Goal: Task Accomplishment & Management: Manage account settings

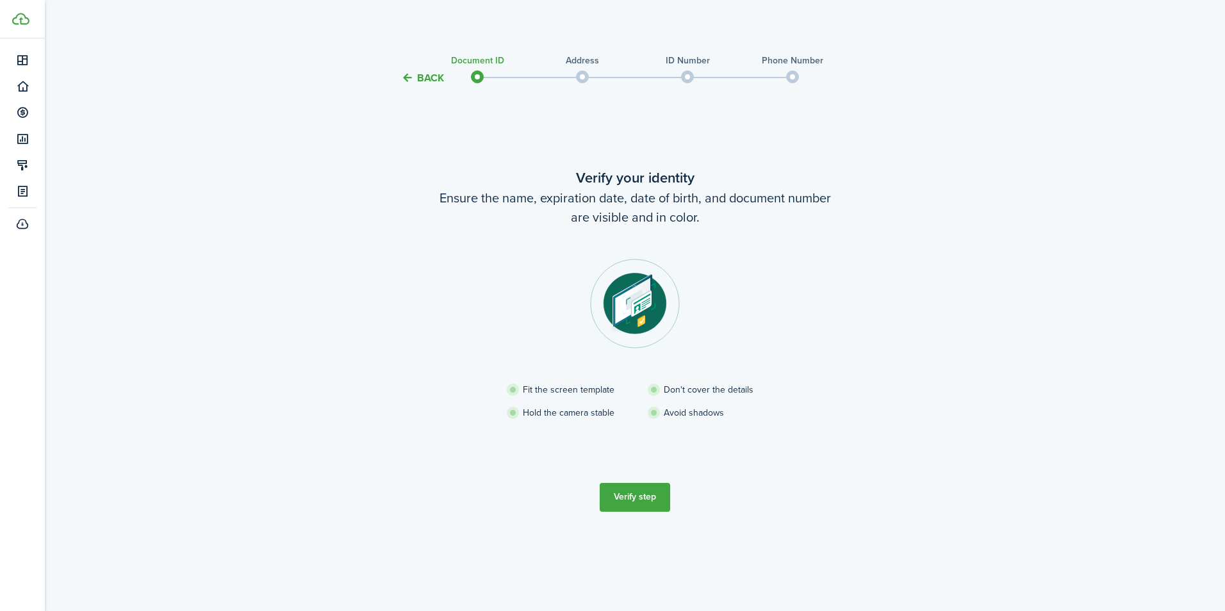
click at [632, 502] on button "Verify step" at bounding box center [635, 497] width 70 height 29
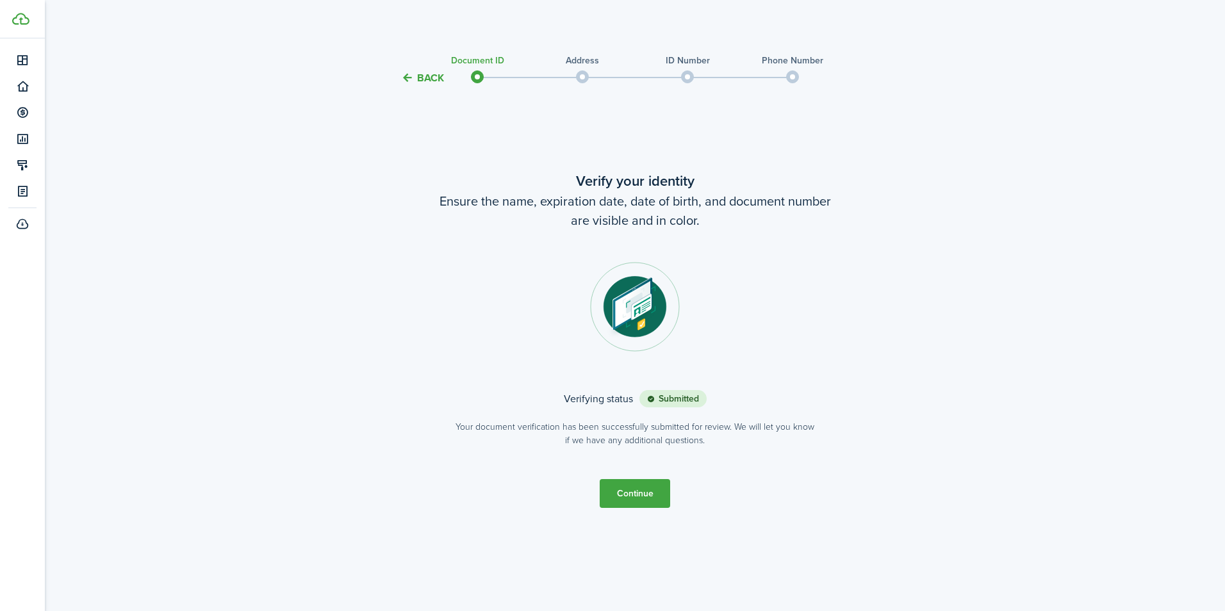
click at [630, 494] on button "Continue" at bounding box center [635, 493] width 70 height 29
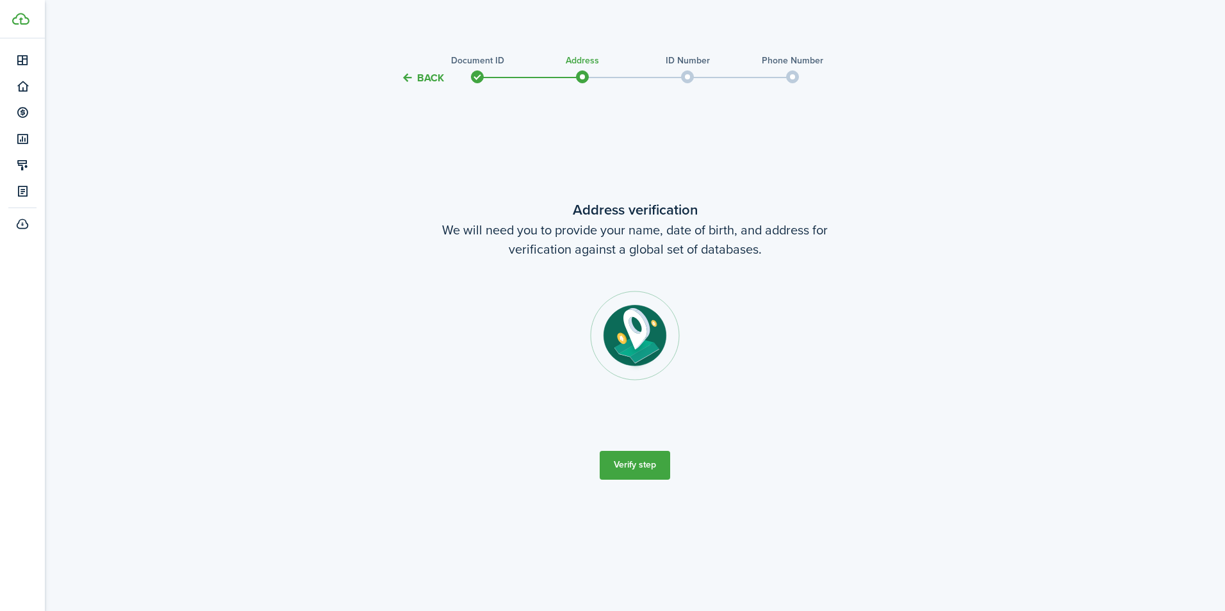
click at [638, 466] on button "Verify step" at bounding box center [635, 465] width 70 height 29
click at [630, 468] on button "Verify step" at bounding box center [635, 465] width 70 height 29
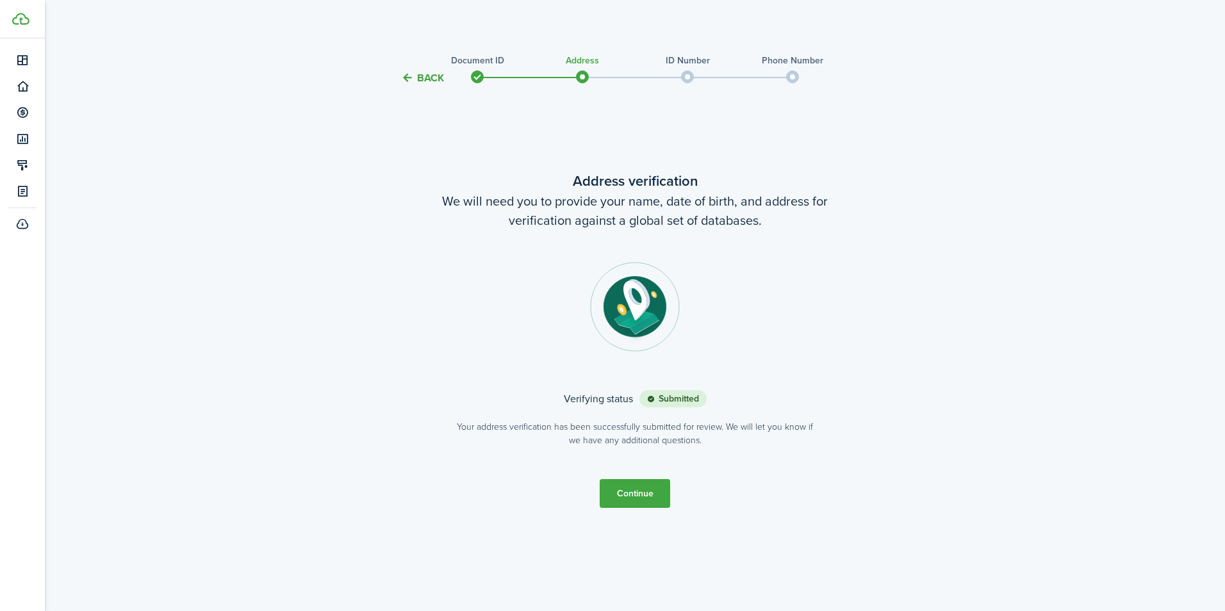
click at [640, 497] on button "Continue" at bounding box center [635, 493] width 70 height 29
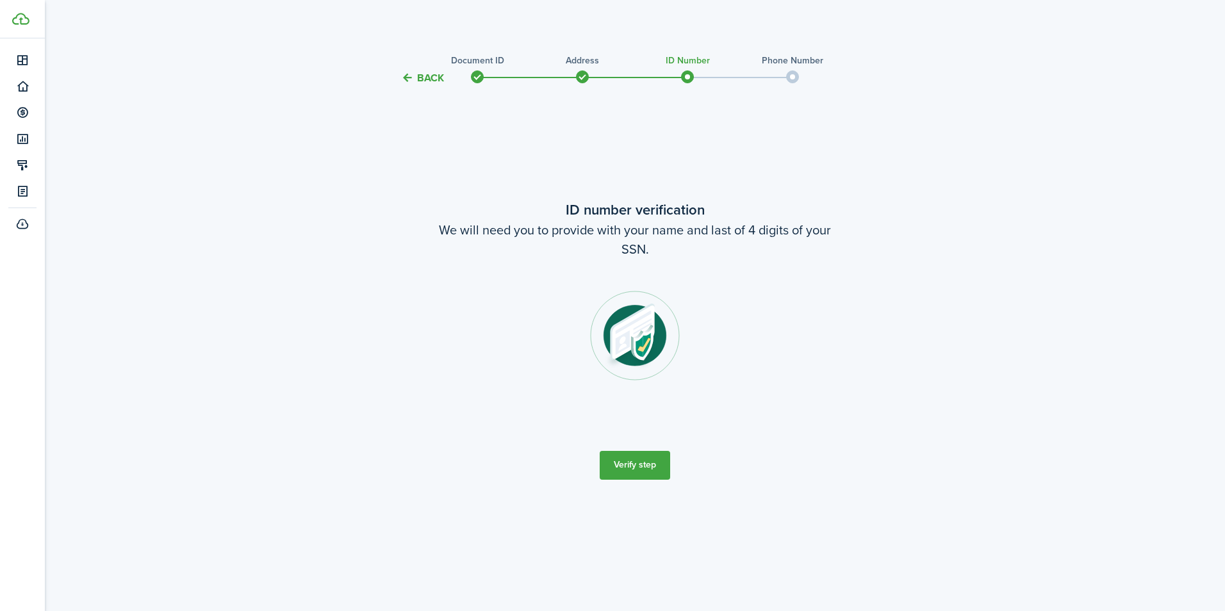
click at [640, 463] on button "Verify step" at bounding box center [635, 465] width 70 height 29
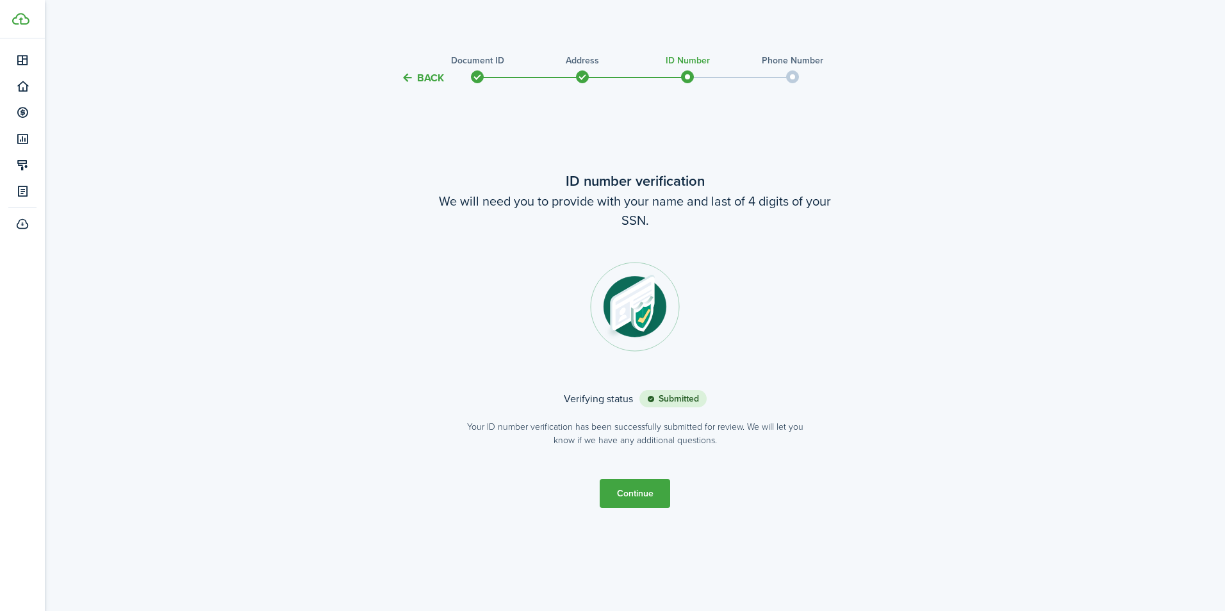
click at [649, 490] on button "Continue" at bounding box center [635, 493] width 70 height 29
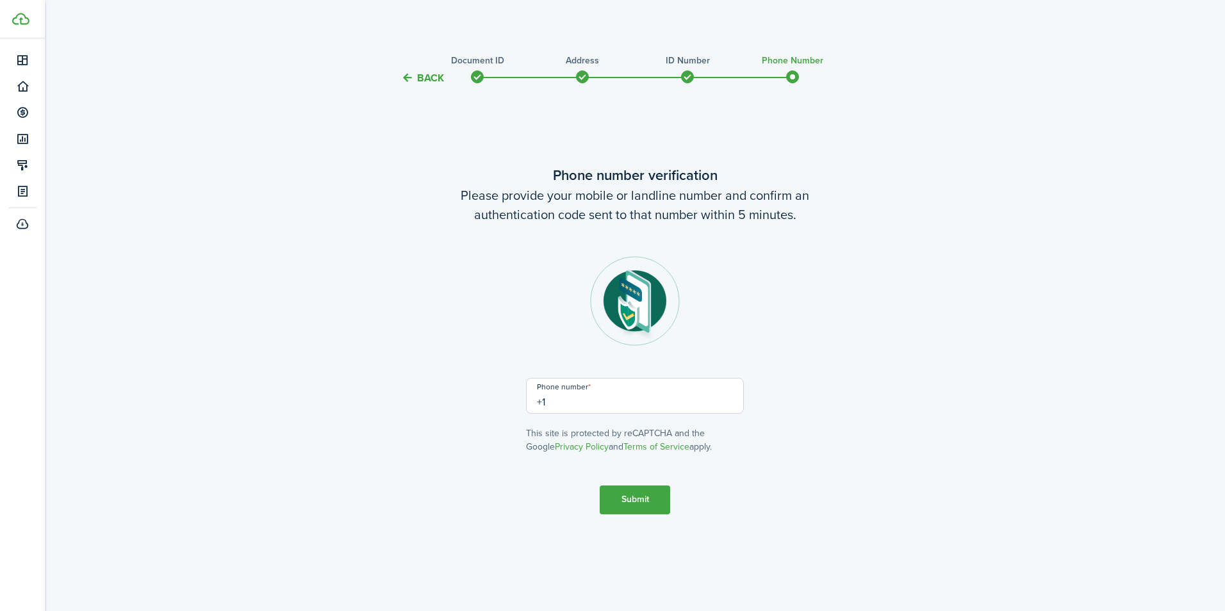
click at [625, 399] on input "+1" at bounding box center [635, 396] width 218 height 36
type input "[PHONE_NUMBER]"
click at [630, 501] on button "Submit" at bounding box center [635, 500] width 70 height 29
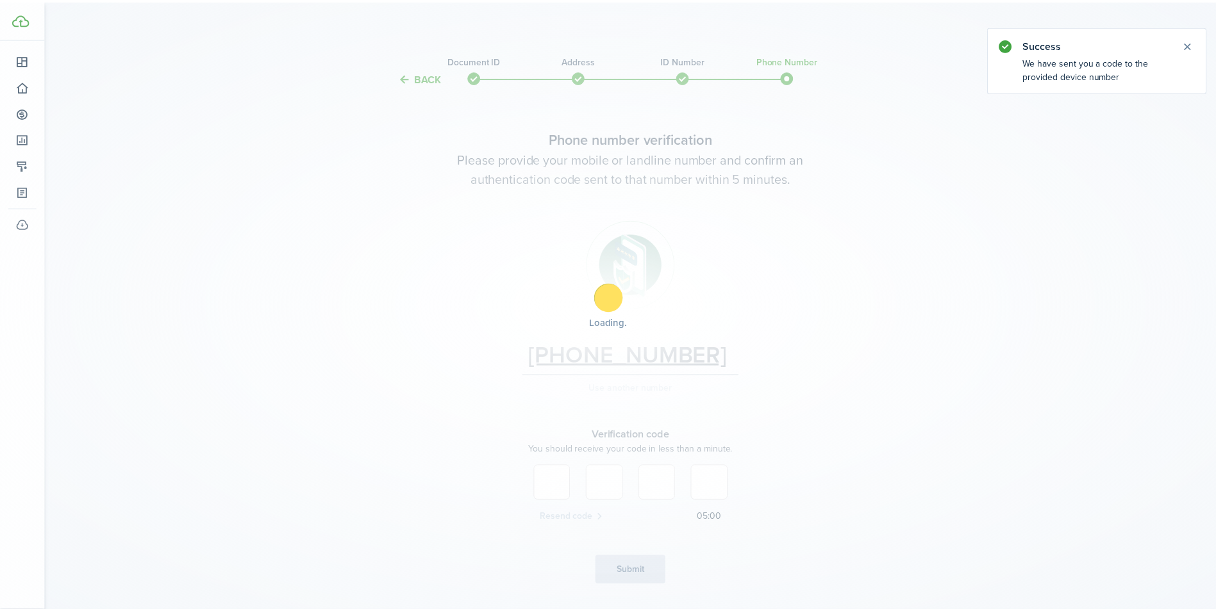
scroll to position [35, 0]
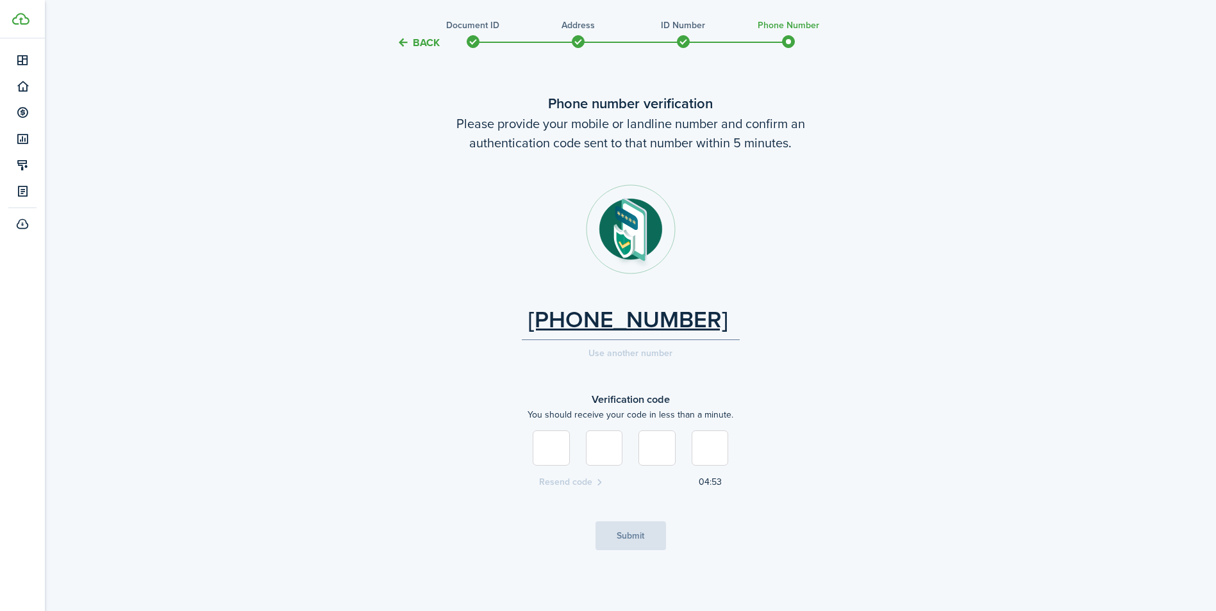
type input "7"
type input "2"
type input "6"
type input "9"
click at [631, 536] on button "Submit" at bounding box center [630, 536] width 70 height 29
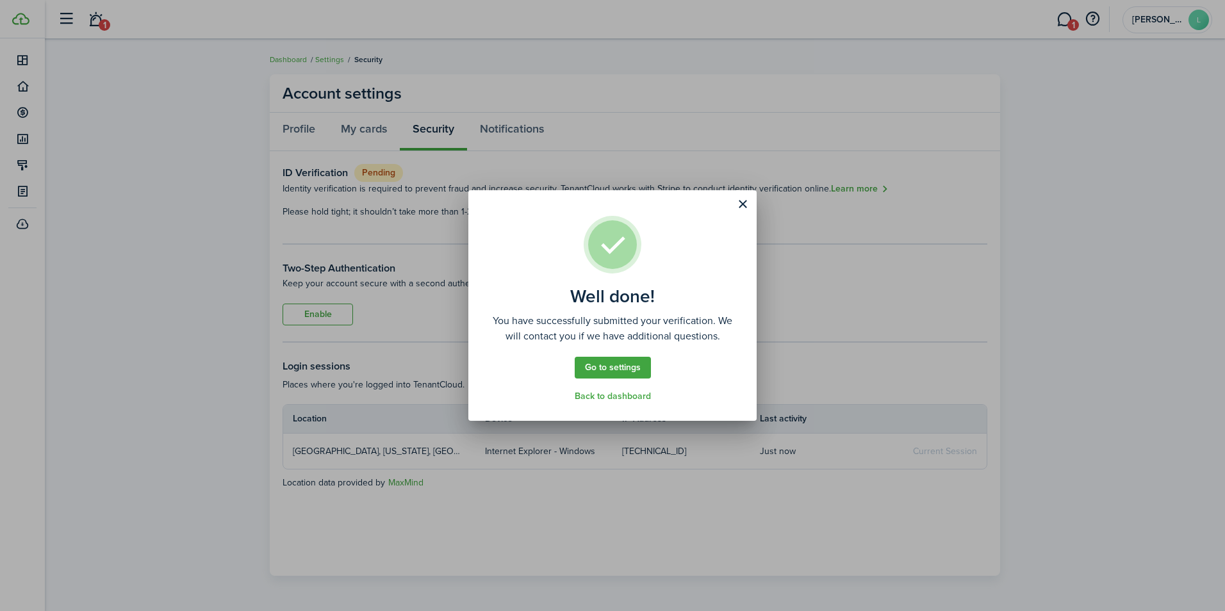
click at [611, 368] on link "Go to settings" at bounding box center [613, 368] width 76 height 22
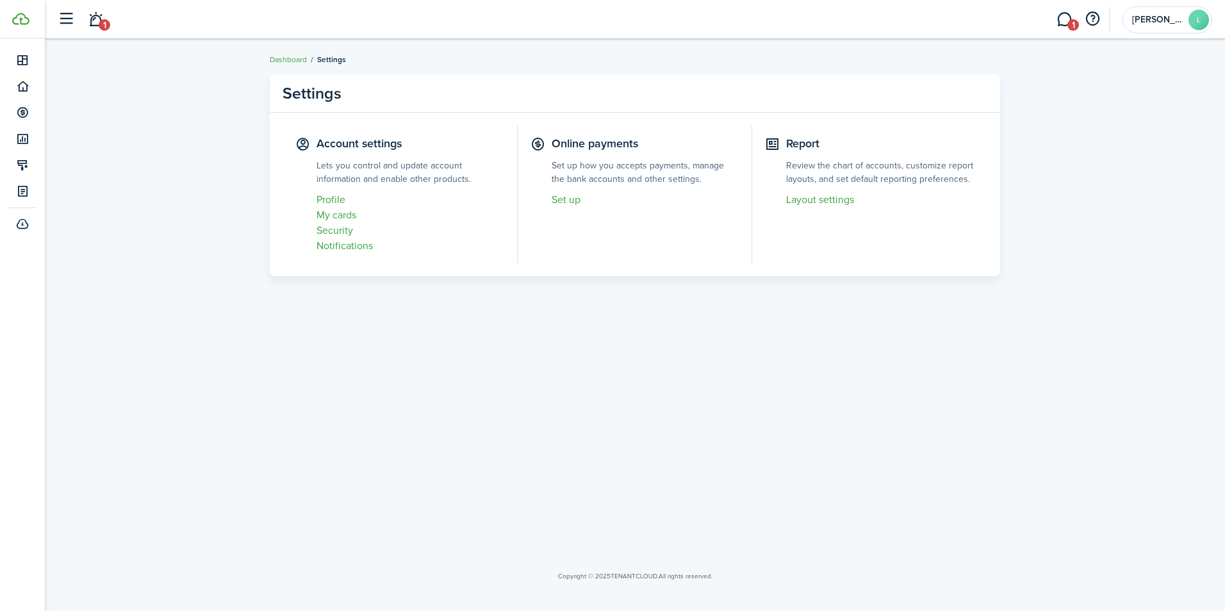
click at [564, 199] on link "Set up" at bounding box center [646, 199] width 188 height 15
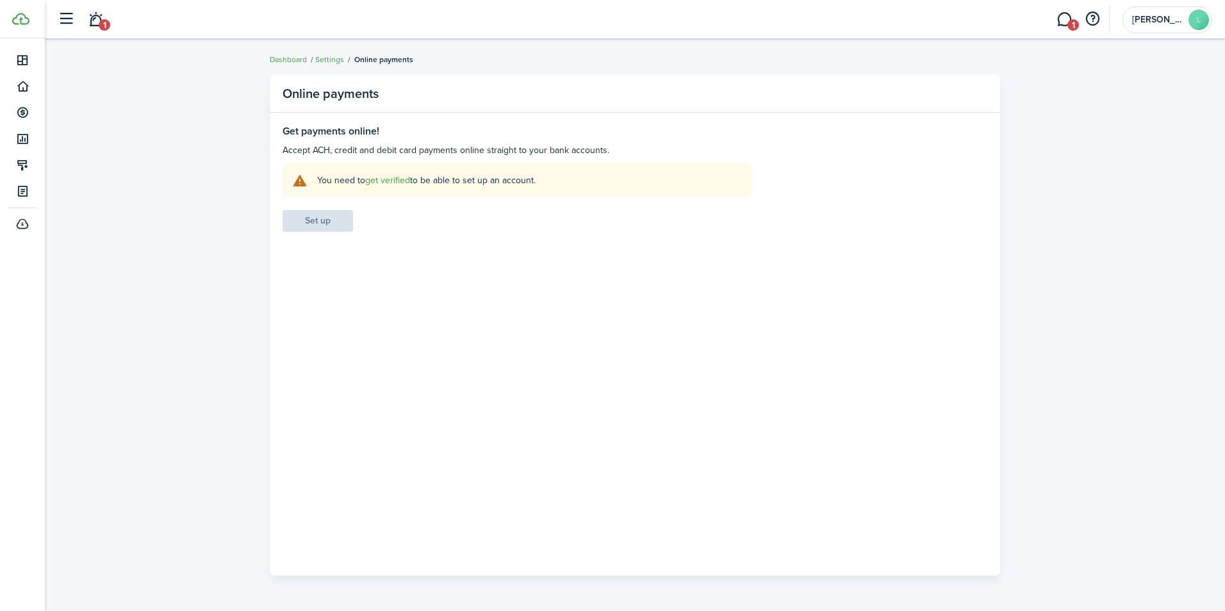
click at [391, 181] on link "get verified" at bounding box center [387, 180] width 45 height 13
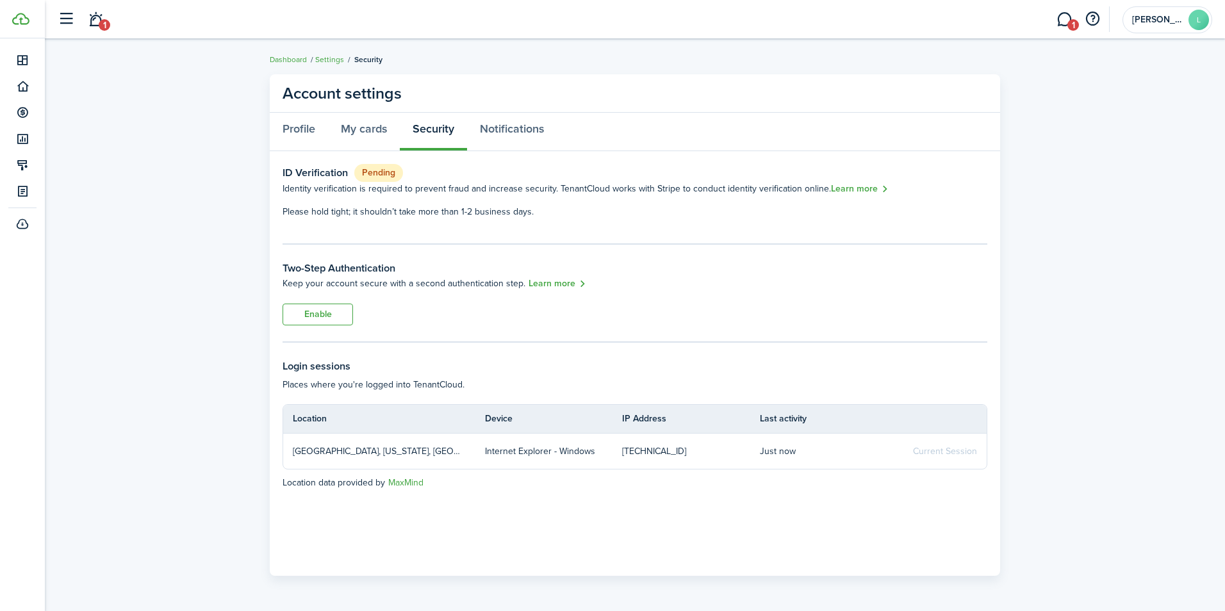
click at [1159, 26] on account-user-avatar "[PERSON_NAME]" at bounding box center [1168, 19] width 90 height 27
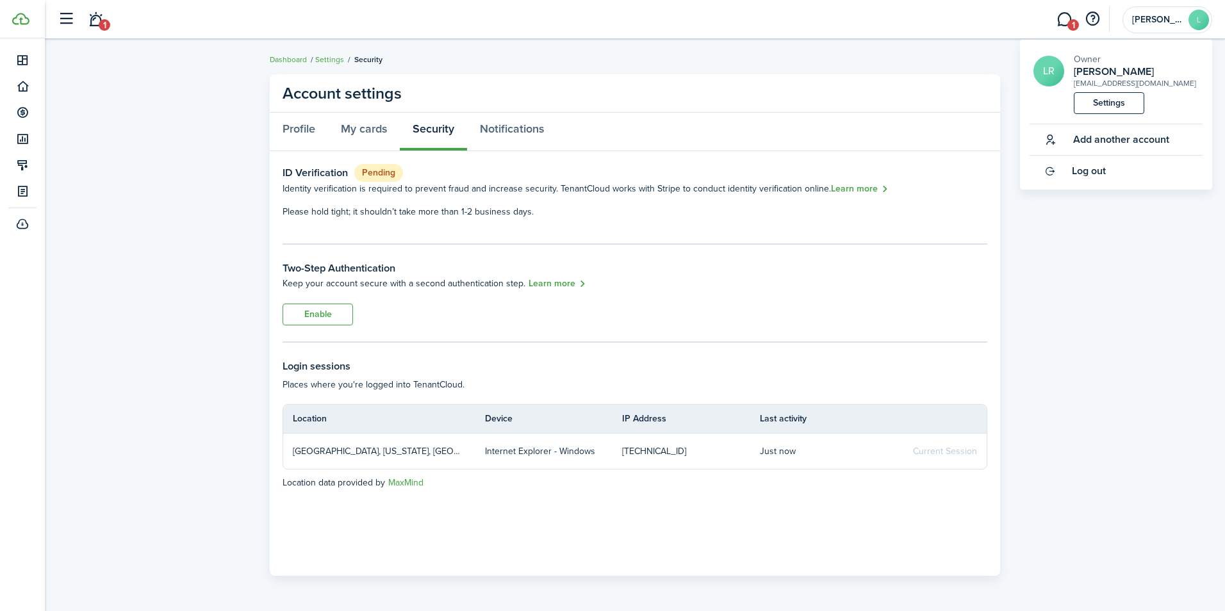
click at [1106, 101] on link "Settings" at bounding box center [1109, 103] width 70 height 22
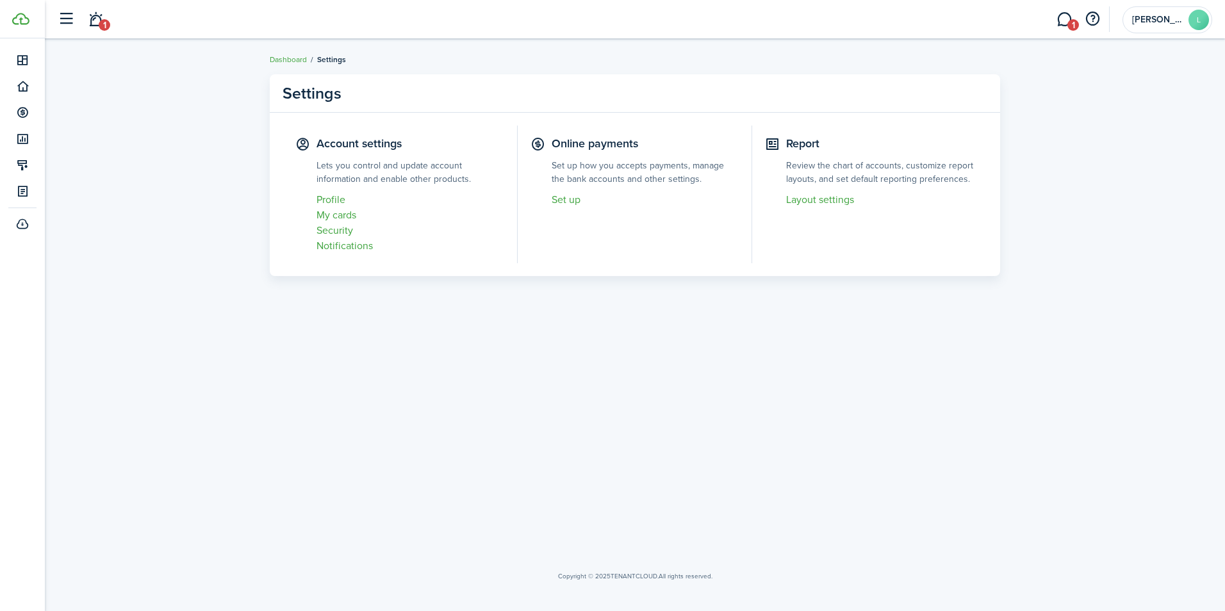
click at [342, 210] on link "My cards" at bounding box center [411, 215] width 188 height 15
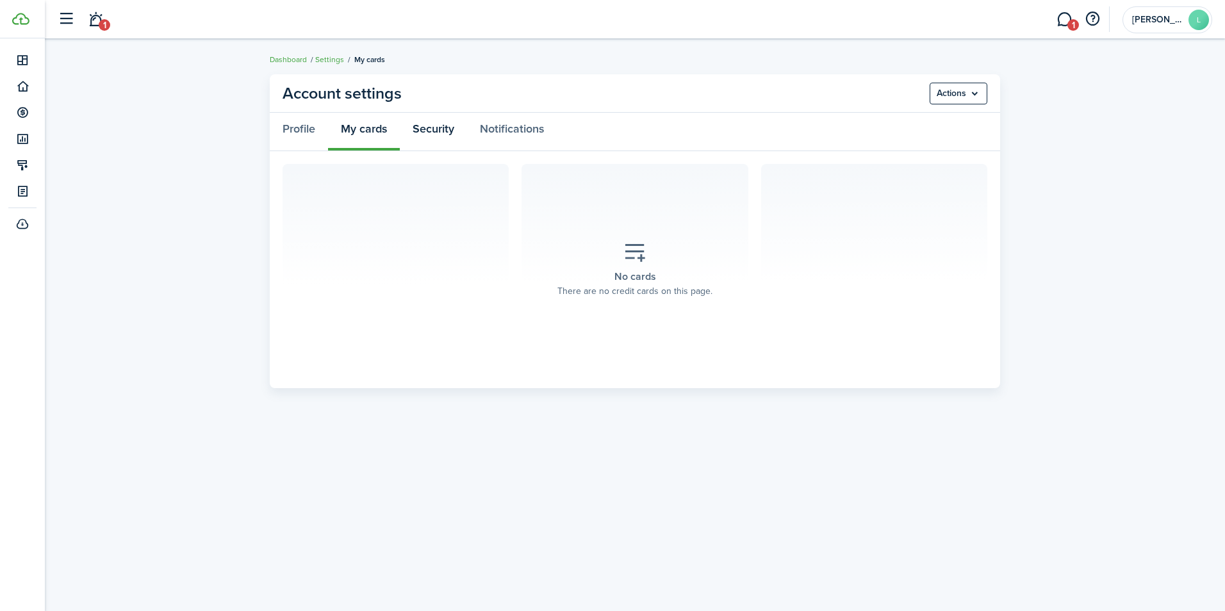
click at [440, 129] on link "Security" at bounding box center [433, 132] width 67 height 38
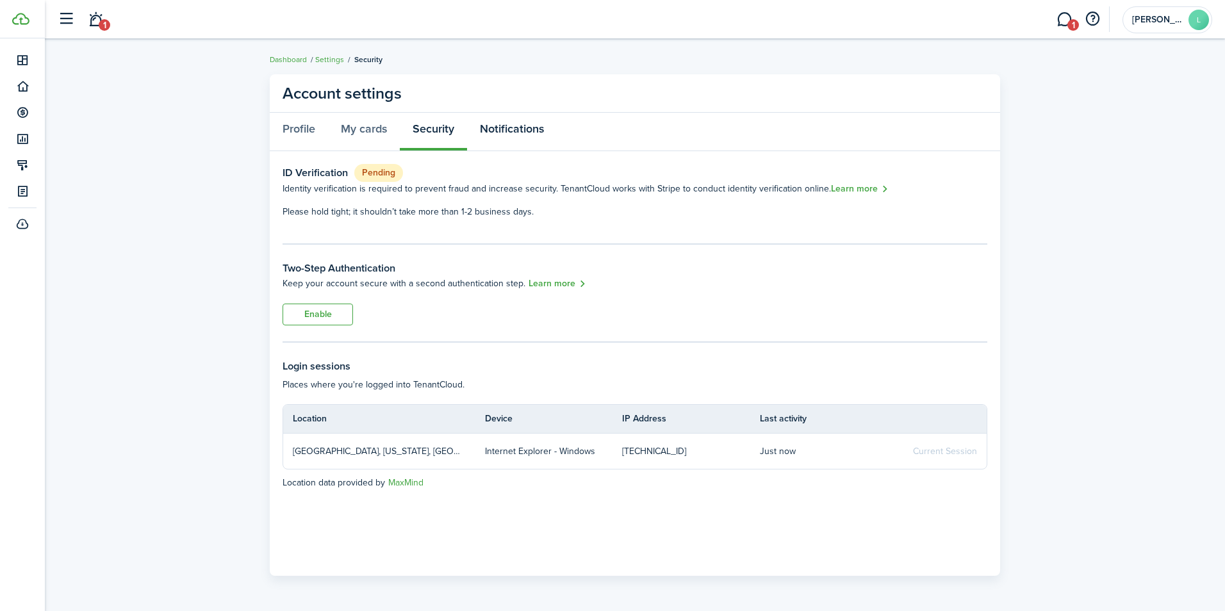
click at [518, 130] on link "Notifications" at bounding box center [512, 132] width 90 height 38
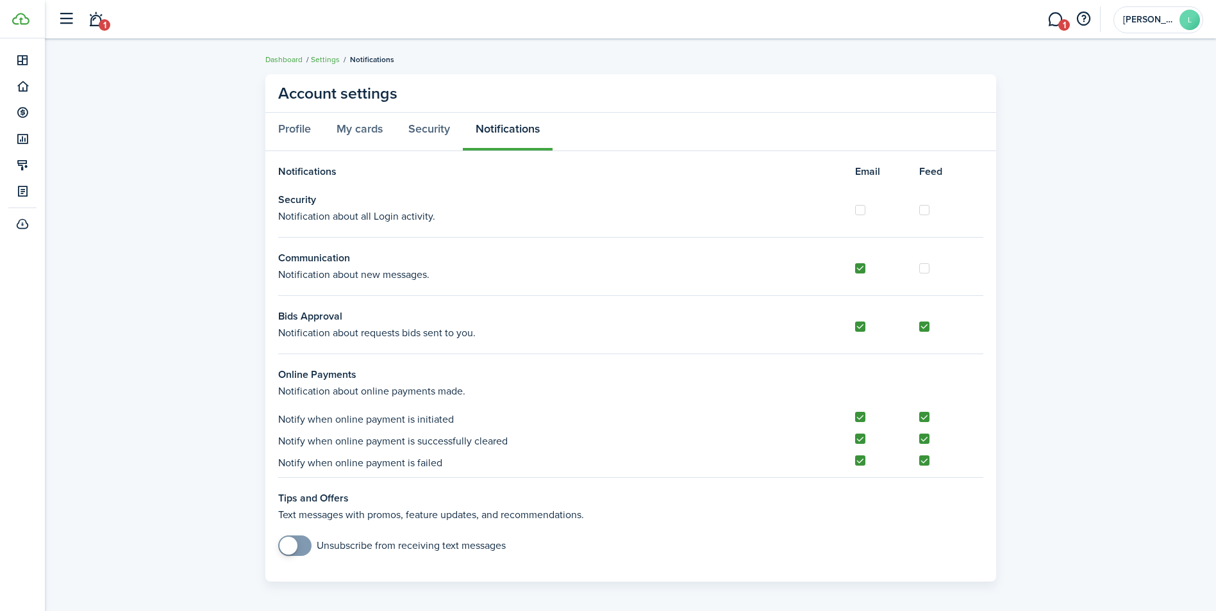
click at [1063, 25] on span "1" at bounding box center [1064, 25] width 12 height 12
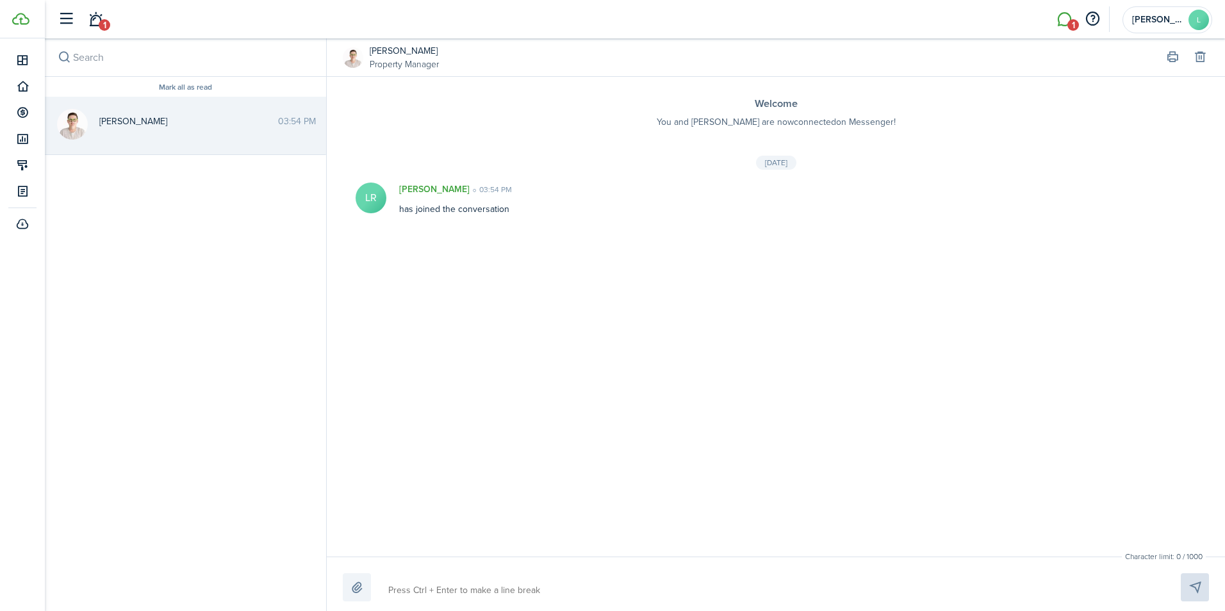
click at [1155, 17] on span "[PERSON_NAME]" at bounding box center [1157, 19] width 51 height 9
click at [1109, 106] on link "Settings" at bounding box center [1109, 103] width 70 height 22
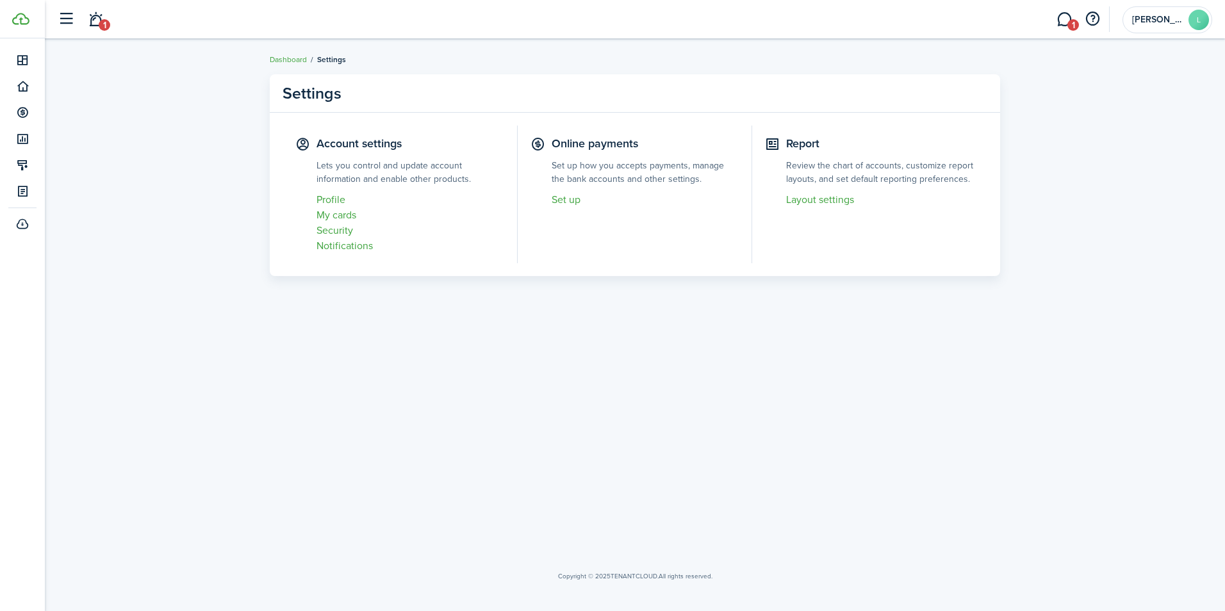
click at [834, 197] on link "Layout settings" at bounding box center [880, 199] width 188 height 15
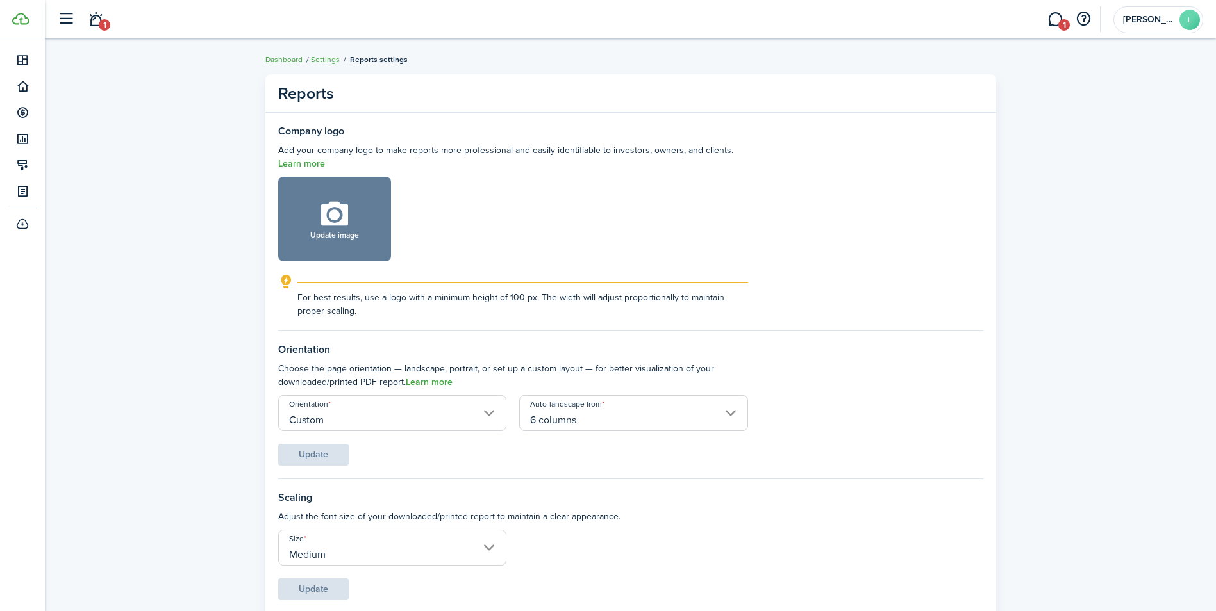
click at [1144, 19] on span "[PERSON_NAME]" at bounding box center [1148, 19] width 51 height 9
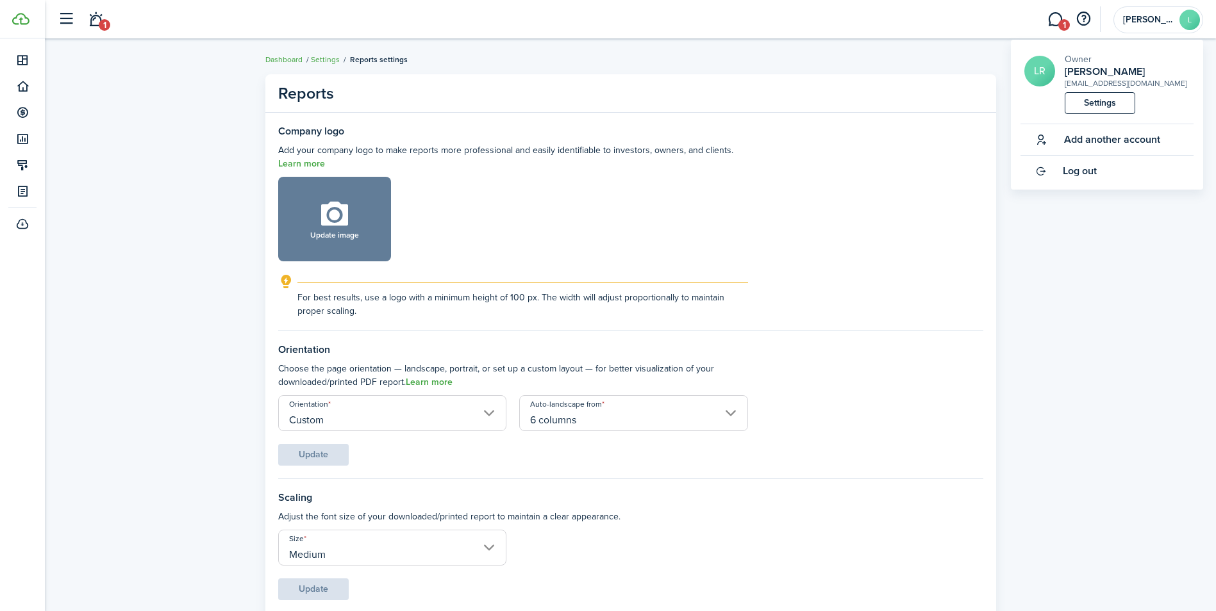
click at [1073, 170] on span "Log out" at bounding box center [1080, 171] width 34 height 12
